Goal: Navigation & Orientation: Find specific page/section

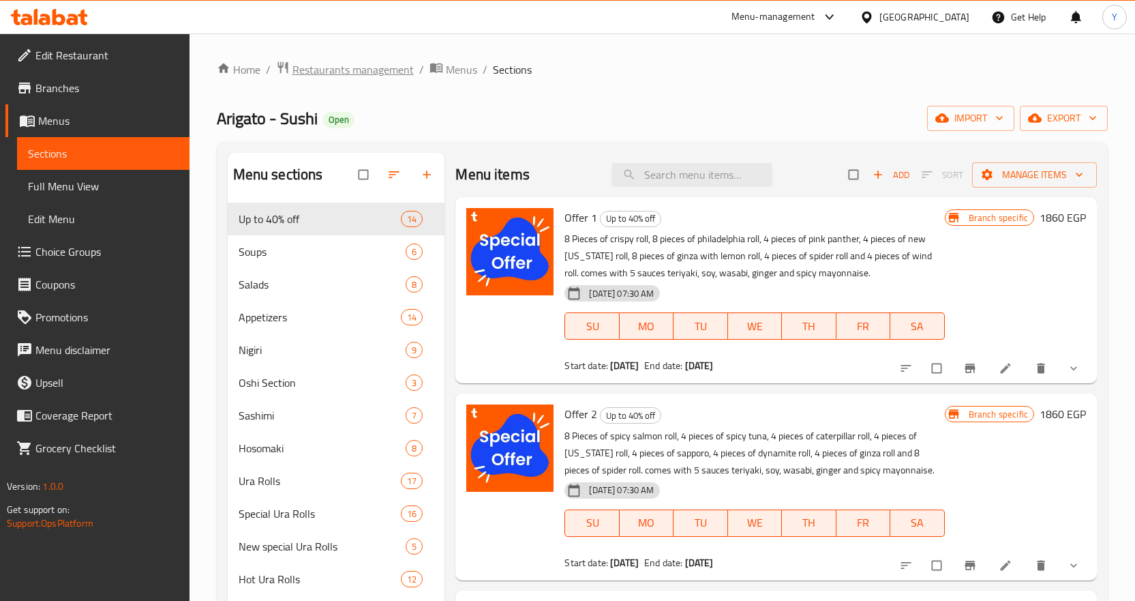
click at [366, 75] on span "Restaurants management" at bounding box center [352, 69] width 121 height 16
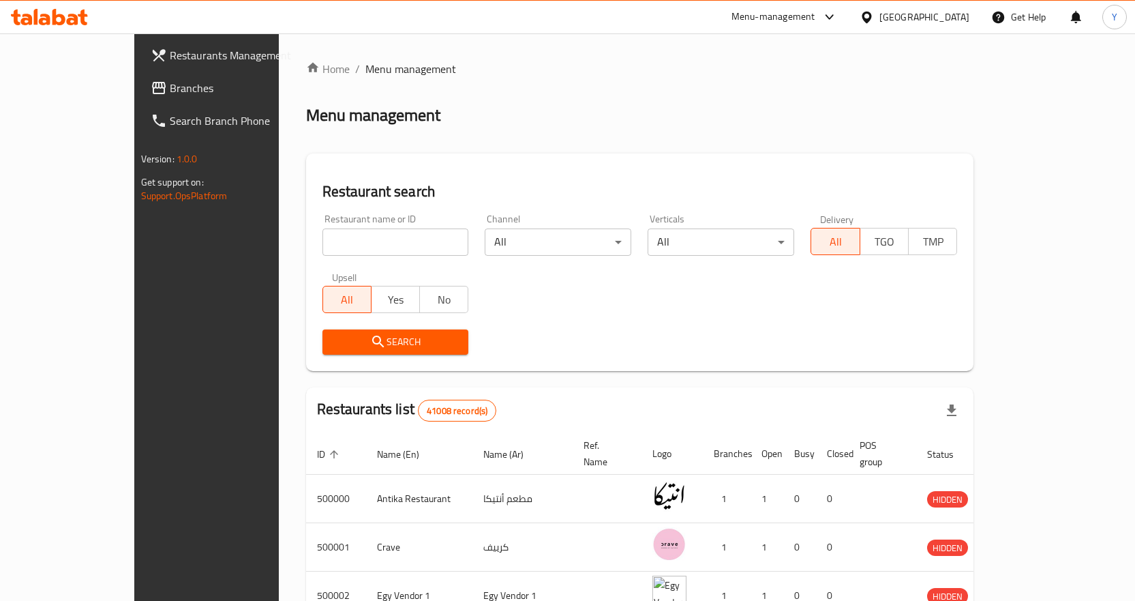
drag, startPoint x: 872, startPoint y: 27, endPoint x: 877, endPoint y: 22, distance: 7.7
click at [849, 25] on div "Menu-management" at bounding box center [784, 17] width 128 height 33
click at [815, 18] on div "Menu-management" at bounding box center [773, 17] width 84 height 16
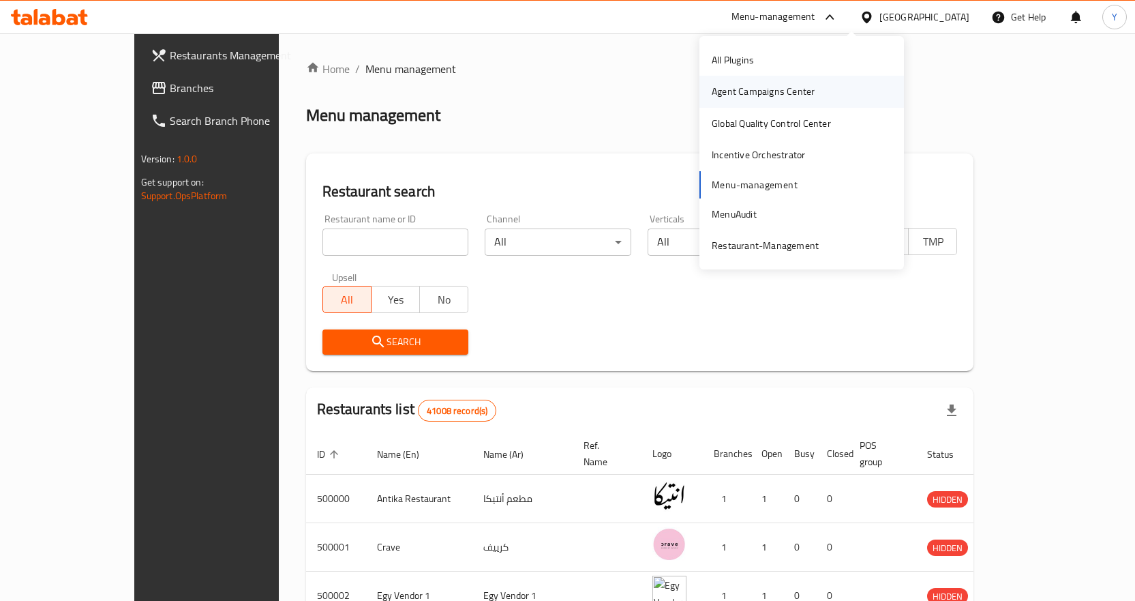
click at [752, 95] on div "Agent Campaigns Center" at bounding box center [763, 91] width 103 height 15
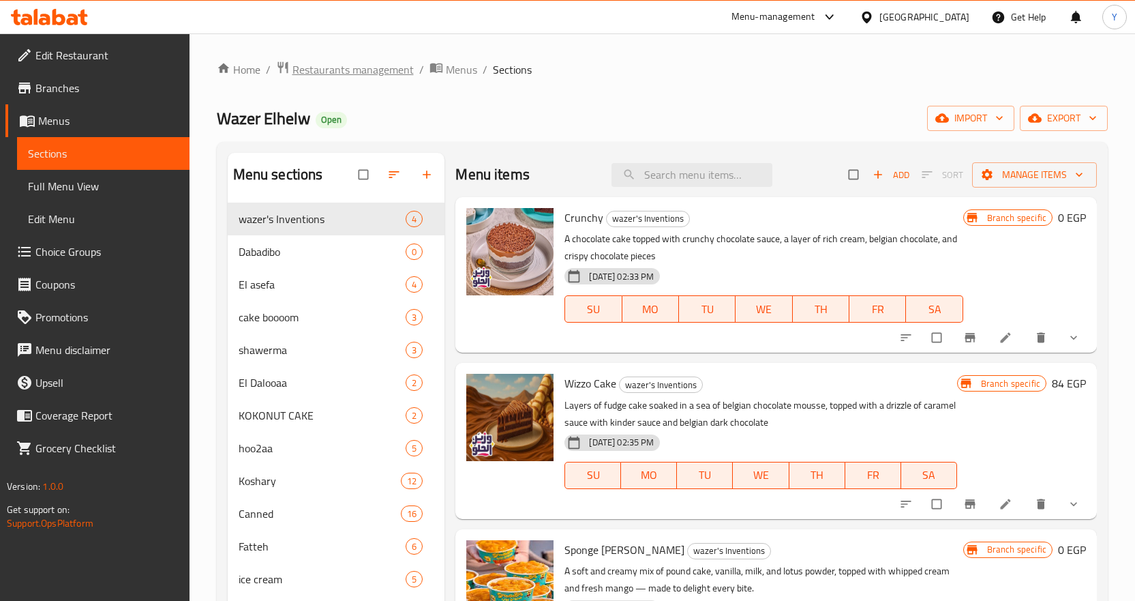
click at [383, 65] on span "Restaurants management" at bounding box center [352, 69] width 121 height 16
click at [95, 89] on span "Branches" at bounding box center [106, 88] width 143 height 16
